Goal: Check status: Check status

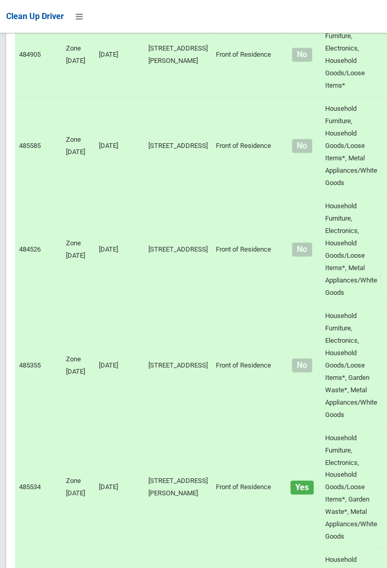
scroll to position [6951, 0]
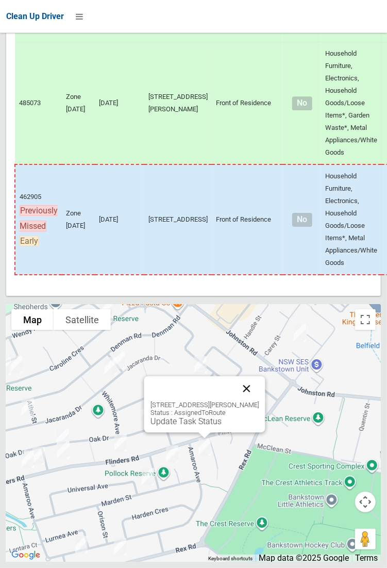
click at [259, 401] on button "Close" at bounding box center [246, 388] width 25 height 25
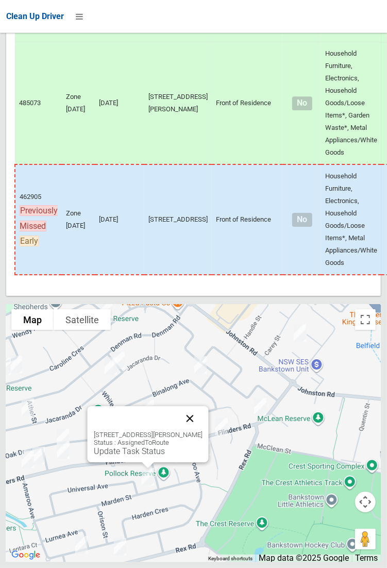
click at [202, 431] on button "Close" at bounding box center [189, 418] width 25 height 25
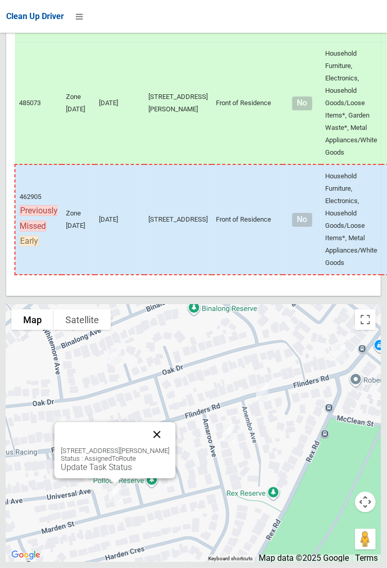
click at [169, 447] on button "Close" at bounding box center [156, 434] width 25 height 25
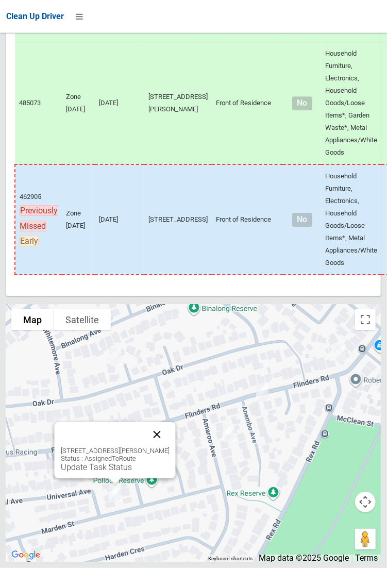
click at [169, 447] on button "Close" at bounding box center [156, 434] width 25 height 25
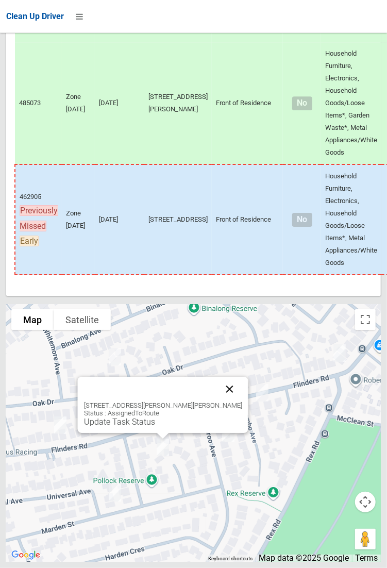
click at [217, 402] on button "Close" at bounding box center [229, 389] width 25 height 25
